Goal: Information Seeking & Learning: Learn about a topic

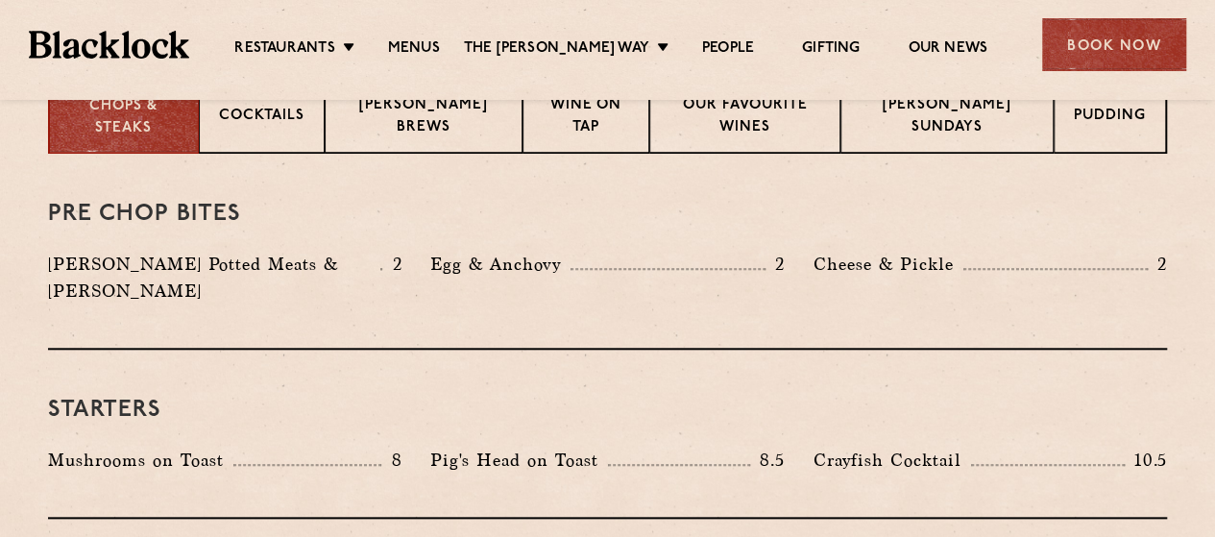
scroll to position [769, 0]
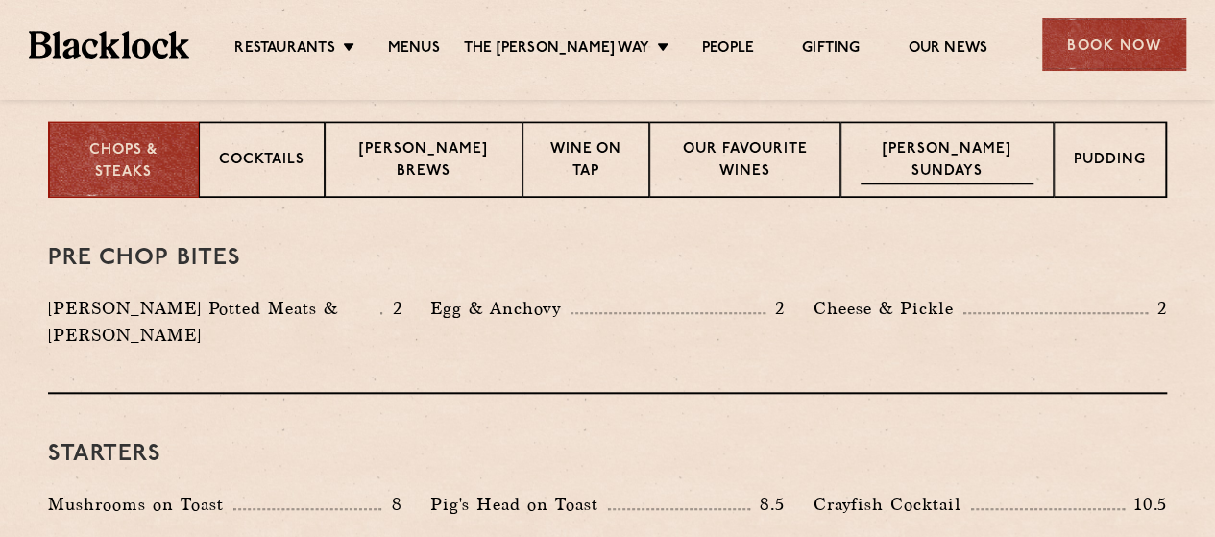
click at [969, 174] on p "[PERSON_NAME] Sundays" at bounding box center [947, 161] width 173 height 45
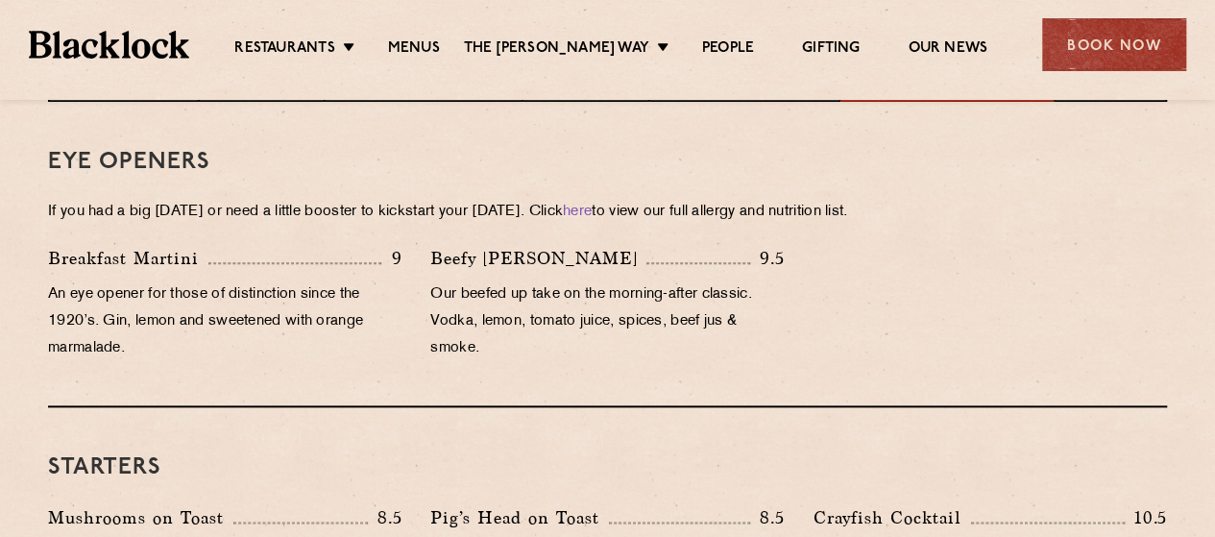
scroll to position [1057, 0]
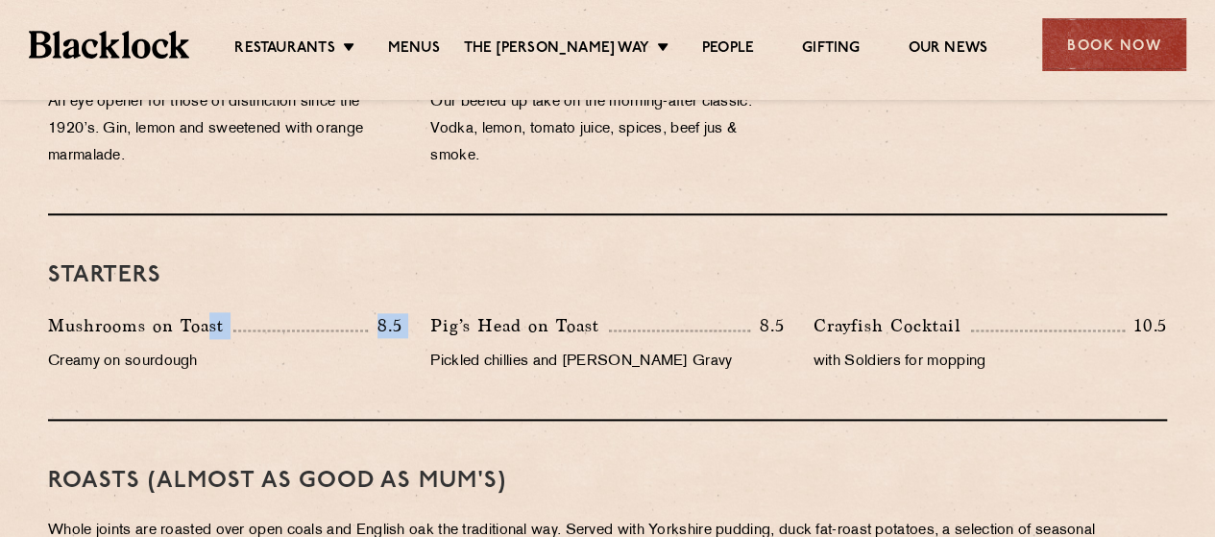
drag, startPoint x: 46, startPoint y: 341, endPoint x: 231, endPoint y: 331, distance: 184.7
click at [219, 331] on div "Mushrooms on Toast 8.5 Creamy on sourdough" at bounding box center [225, 348] width 382 height 73
click at [233, 331] on p "Mushrooms on Toast" at bounding box center [140, 325] width 185 height 27
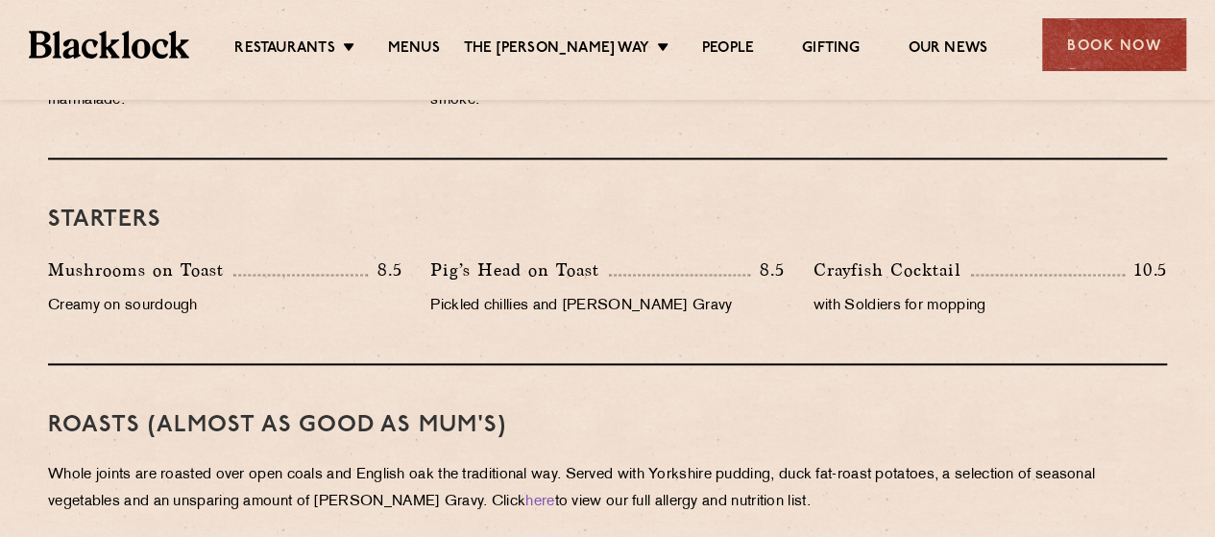
scroll to position [1249, 0]
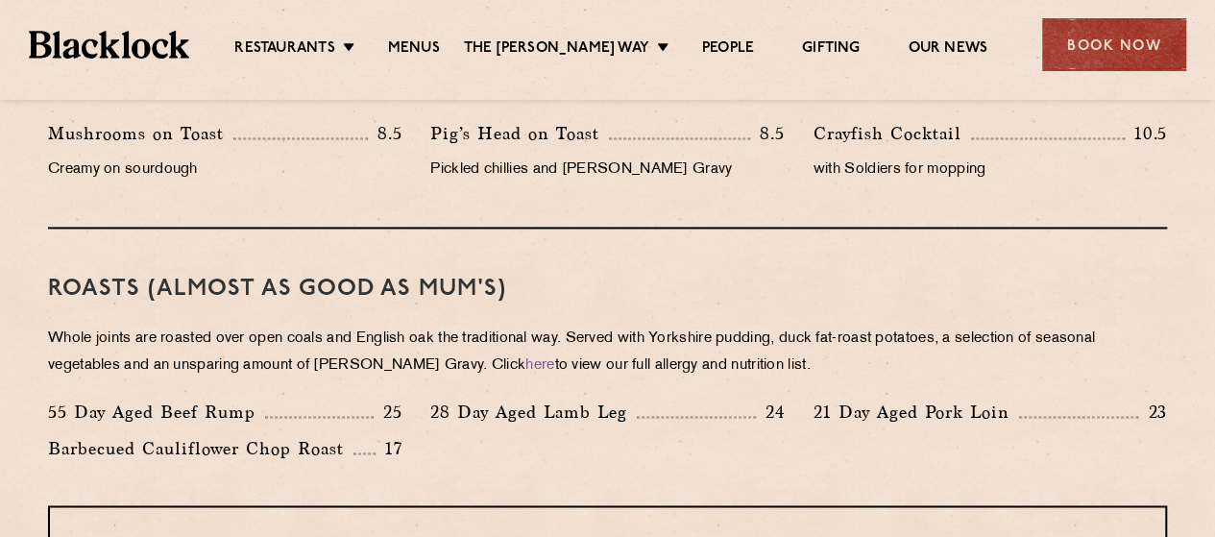
click at [202, 311] on div "Roasts (Almost as good as Mum's) Whole joints are roasted over open coals and E…" at bounding box center [607, 367] width 1119 height 277
drag, startPoint x: 173, startPoint y: 299, endPoint x: 346, endPoint y: 291, distance: 173.1
click at [336, 291] on h3 "Roasts (Almost as good as Mum's)" at bounding box center [607, 289] width 1119 height 25
click at [346, 291] on h3 "Roasts (Almost as good as Mum's)" at bounding box center [607, 289] width 1119 height 25
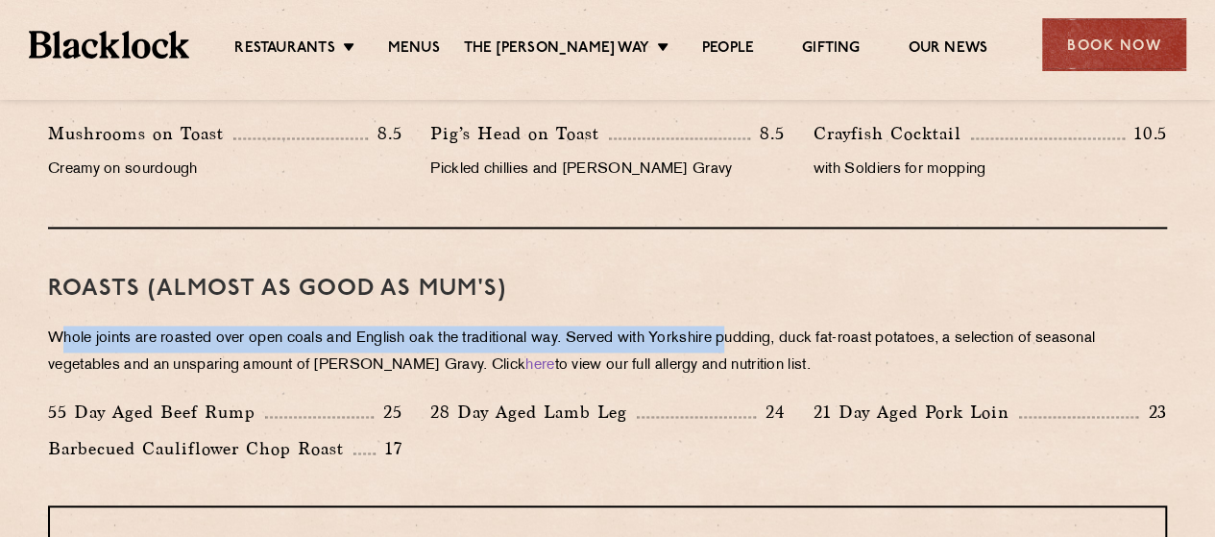
drag, startPoint x: 55, startPoint y: 338, endPoint x: 748, endPoint y: 333, distance: 692.8
click at [744, 333] on p "Whole joints are roasted over open coals and English oak the traditional way. S…" at bounding box center [607, 353] width 1119 height 54
click at [748, 333] on p "Whole joints are roasted over open coals and English oak the traditional way. S…" at bounding box center [607, 353] width 1119 height 54
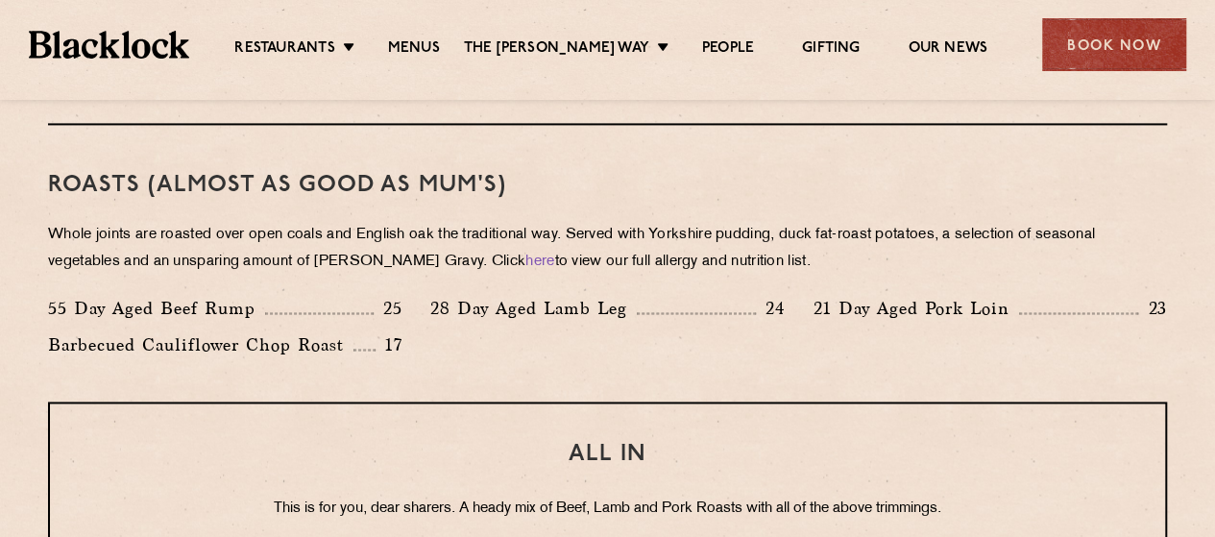
scroll to position [1345, 0]
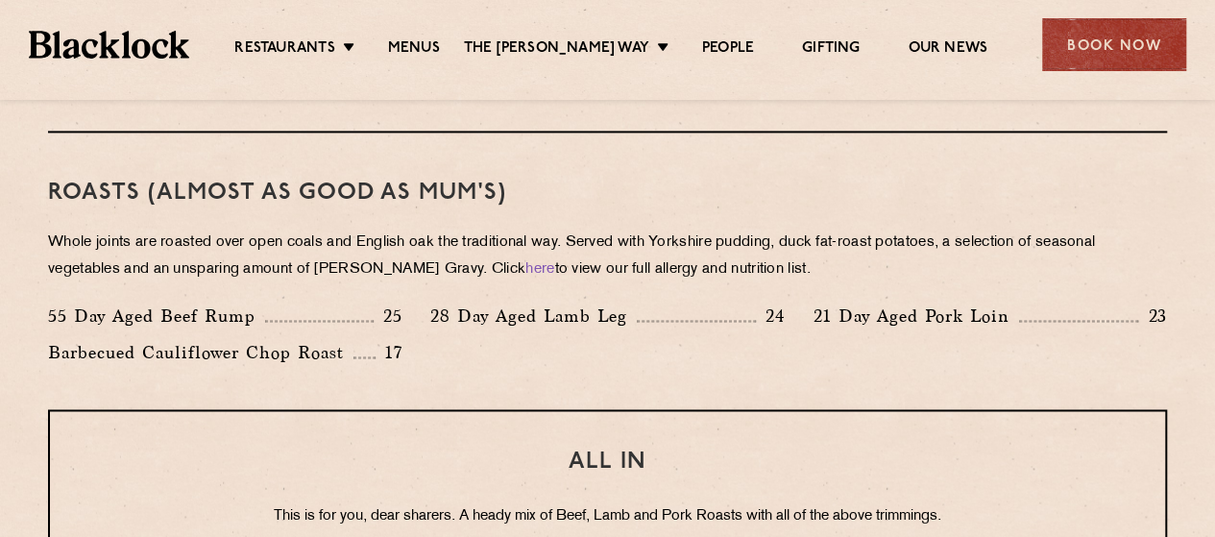
click at [327, 300] on div "Roasts (Almost as good as Mum's) Whole joints are roasted over open coals and E…" at bounding box center [607, 271] width 1119 height 277
click at [559, 299] on div "Roasts (Almost as good as Mum's) Whole joints are roasted over open coals and E…" at bounding box center [607, 271] width 1119 height 277
drag, startPoint x: 1026, startPoint y: 312, endPoint x: 974, endPoint y: 317, distance: 52.1
click at [1024, 312] on div "21 Day Aged Pork Loin 23" at bounding box center [991, 316] width 354 height 27
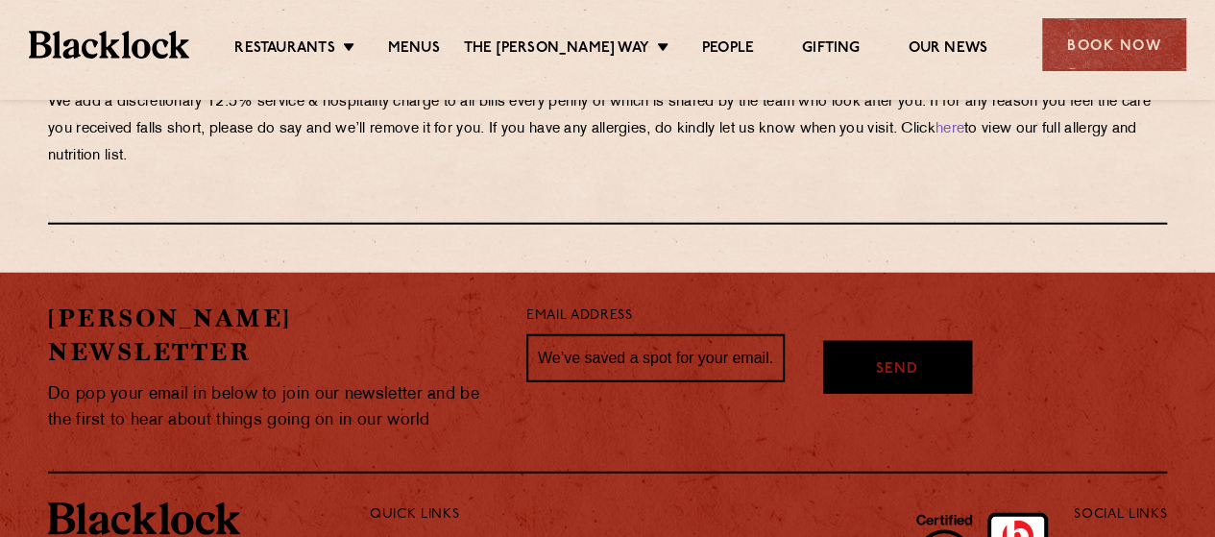
scroll to position [2306, 0]
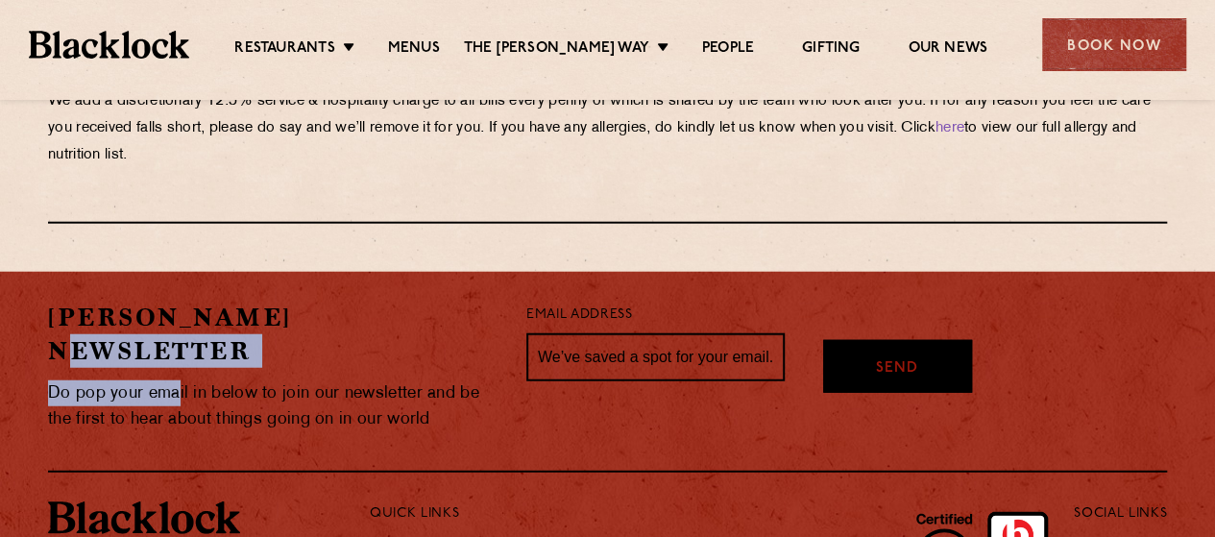
drag, startPoint x: 177, startPoint y: 336, endPoint x: 415, endPoint y: 310, distance: 239.7
click at [415, 310] on div "[PERSON_NAME] Newsletter Do pop your email in below to join our newsletter and …" at bounding box center [273, 367] width 478 height 133
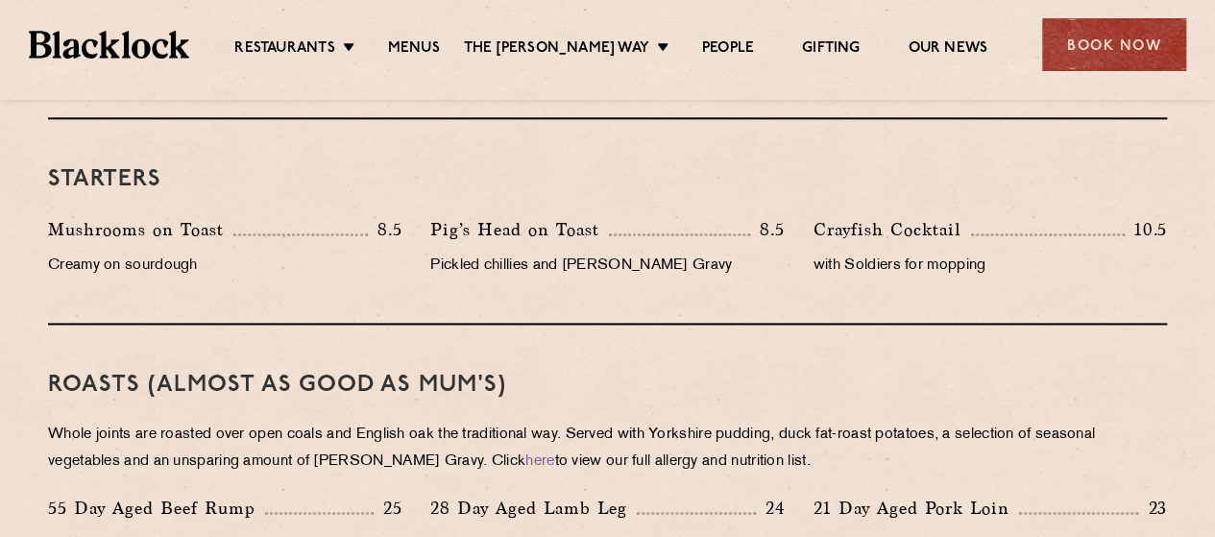
scroll to position [1345, 0]
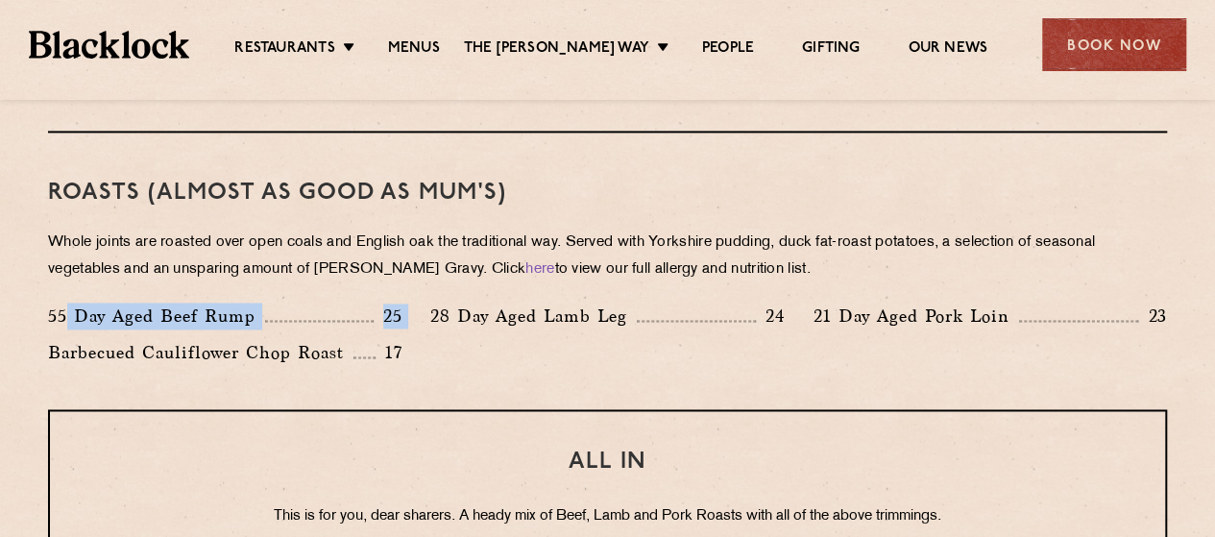
drag, startPoint x: 100, startPoint y: 314, endPoint x: 429, endPoint y: 316, distance: 328.6
click at [424, 316] on div "55 Day Aged Beef Rump 25 28 Day Aged Lamb Leg 24 21 Day Aged Pork Loin 23 Barbe…" at bounding box center [608, 339] width 1148 height 73
click at [577, 312] on p "28 Day Aged Lamb Leg" at bounding box center [533, 316] width 207 height 27
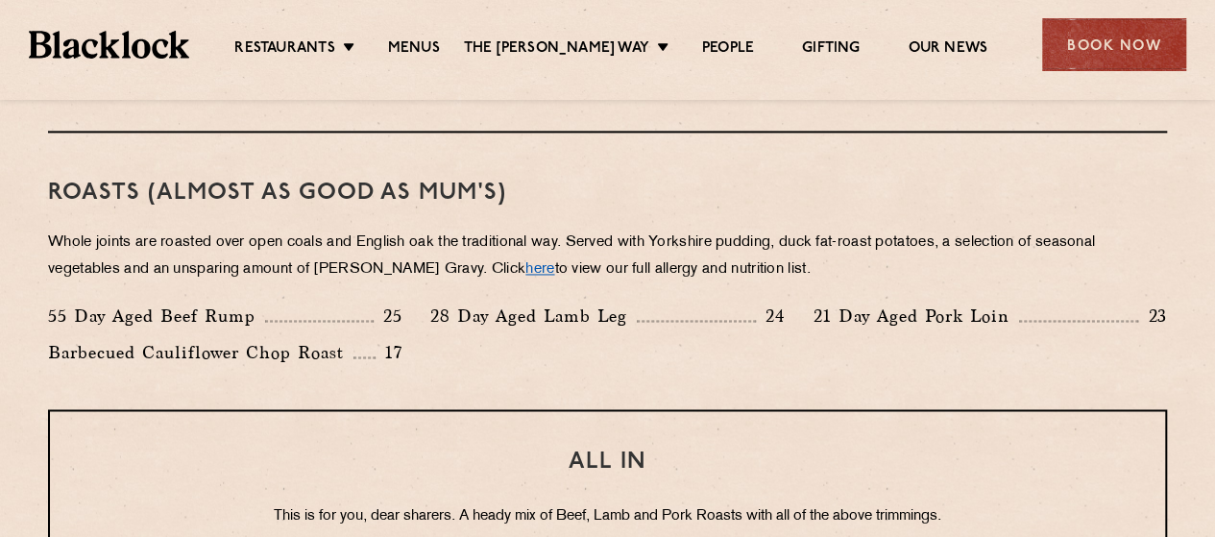
click at [526, 273] on link "here" at bounding box center [540, 269] width 29 height 14
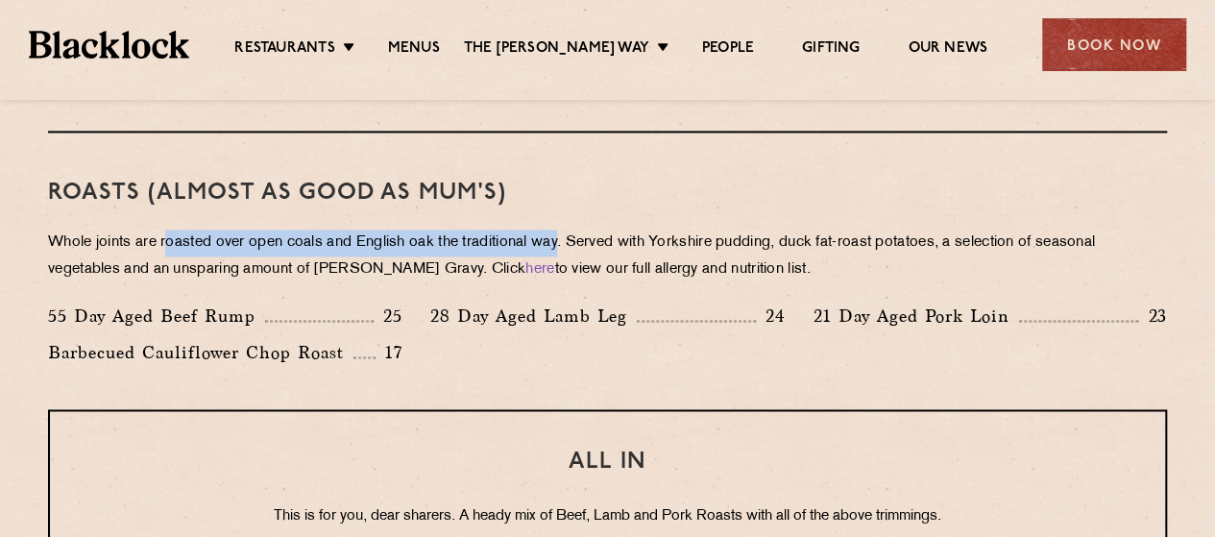
drag, startPoint x: 172, startPoint y: 243, endPoint x: 569, endPoint y: 243, distance: 396.8
click at [569, 243] on p "Whole joints are roasted over open coals and English oak the traditional way. S…" at bounding box center [607, 257] width 1119 height 54
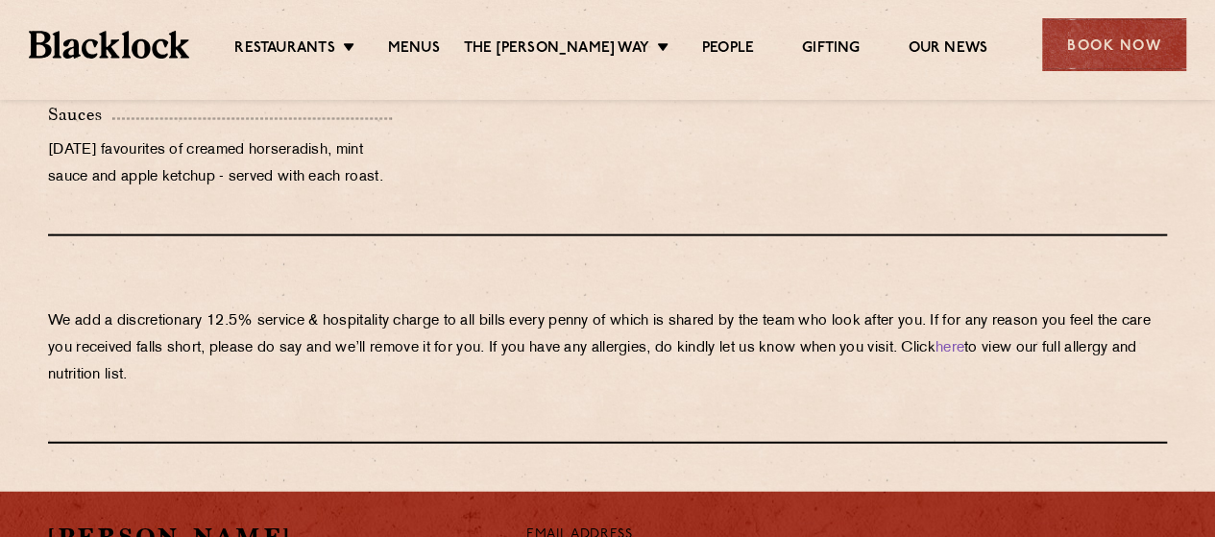
scroll to position [2114, 0]
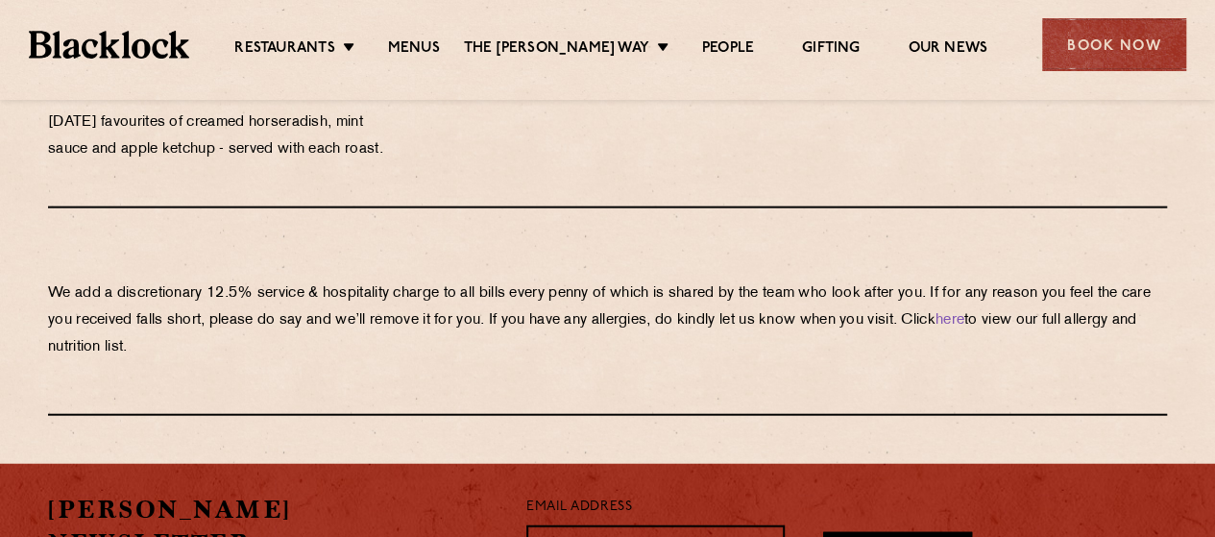
drag, startPoint x: 47, startPoint y: 296, endPoint x: 560, endPoint y: 351, distance: 516.0
click at [560, 351] on p "We add a discretionary 12.5% service & hospitality charge to all bills every [P…" at bounding box center [607, 321] width 1119 height 81
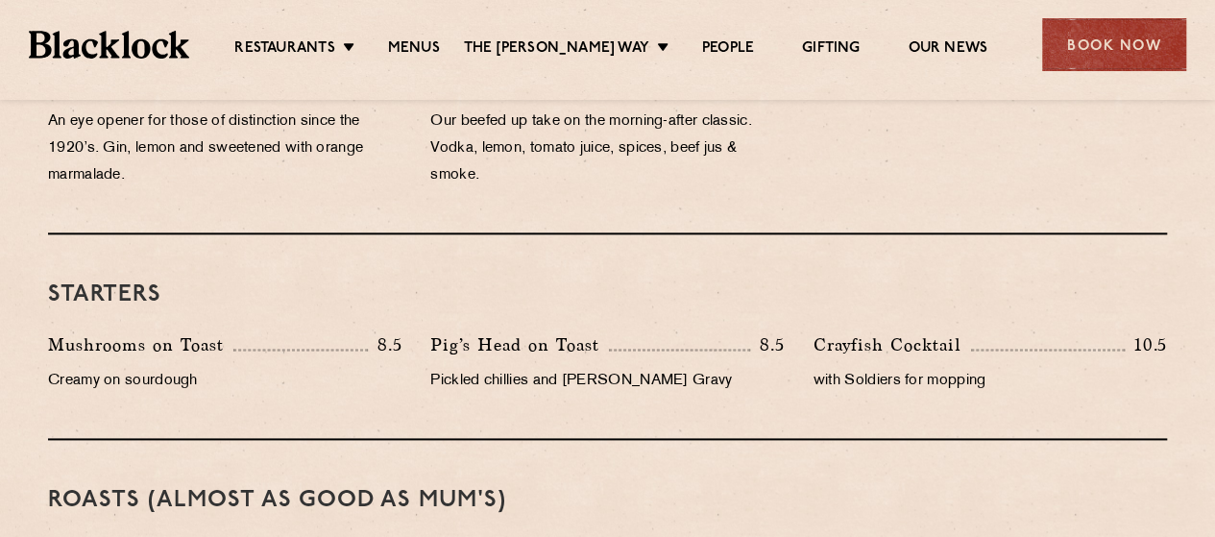
scroll to position [1057, 0]
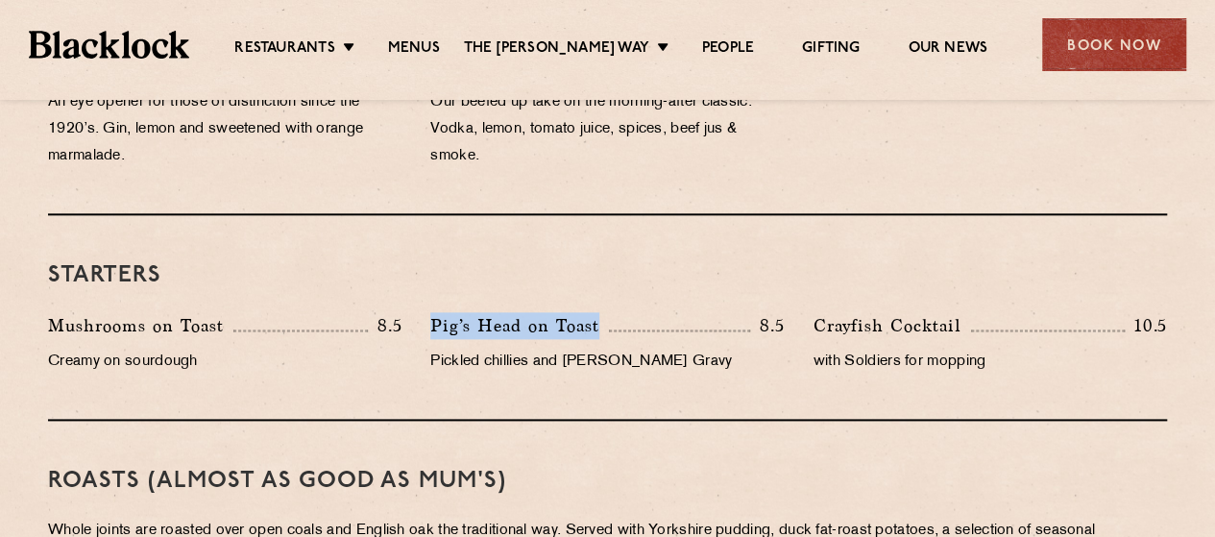
drag, startPoint x: 433, startPoint y: 326, endPoint x: 600, endPoint y: 322, distance: 166.3
click at [600, 322] on p "Pig’s Head on Toast" at bounding box center [519, 325] width 179 height 27
copy p "Pig’s Head on Toast"
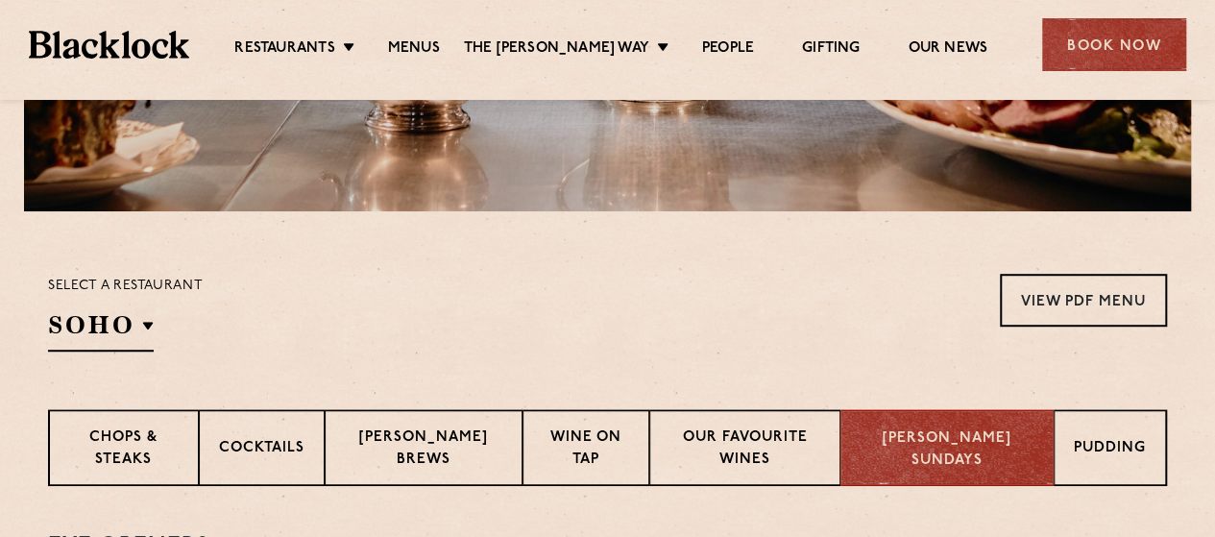
scroll to position [577, 0]
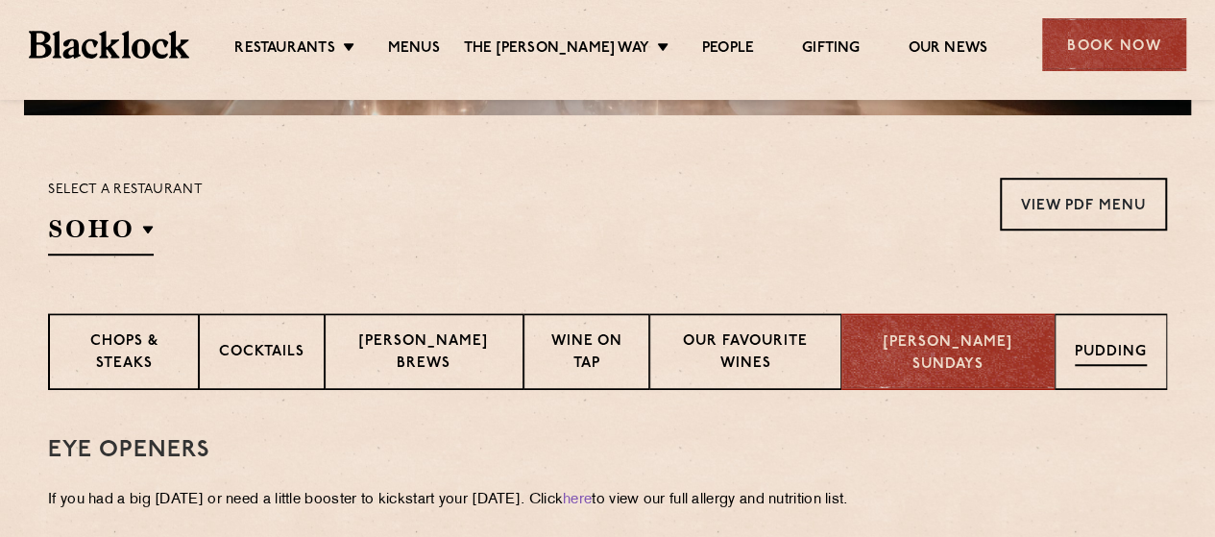
click at [1067, 359] on div "Pudding" at bounding box center [1111, 351] width 112 height 77
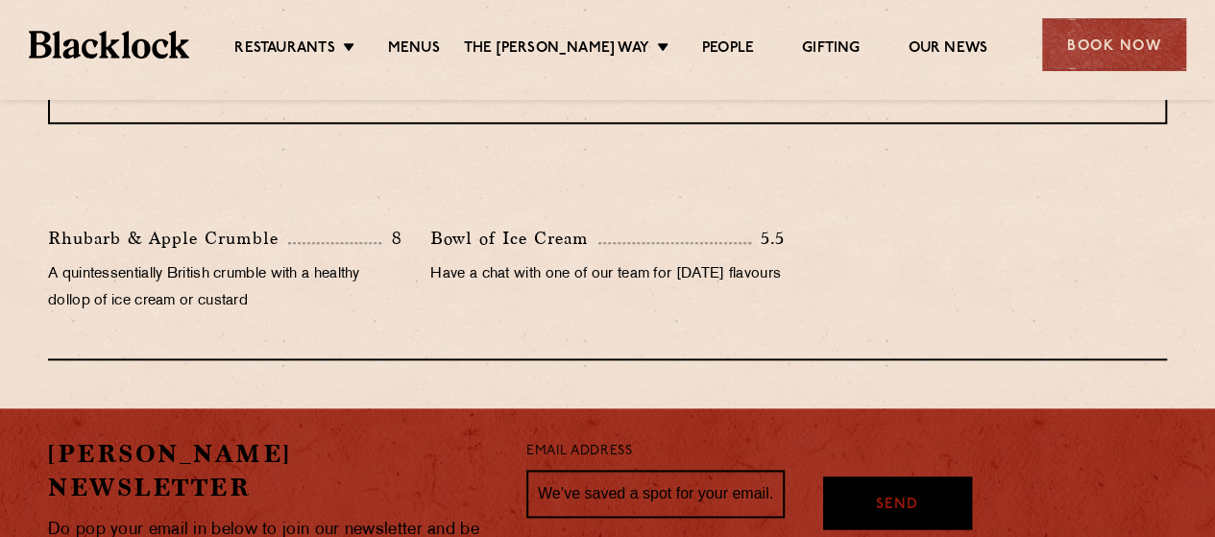
scroll to position [1057, 0]
